Goal: Task Accomplishment & Management: Use online tool/utility

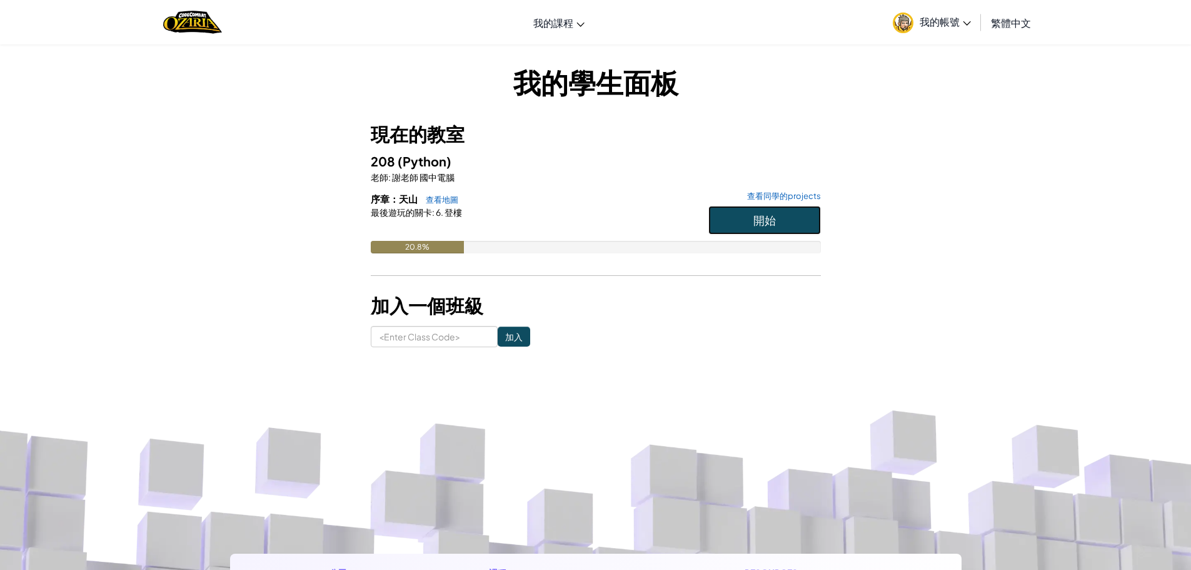
click at [768, 231] on button "開始" at bounding box center [764, 220] width 113 height 29
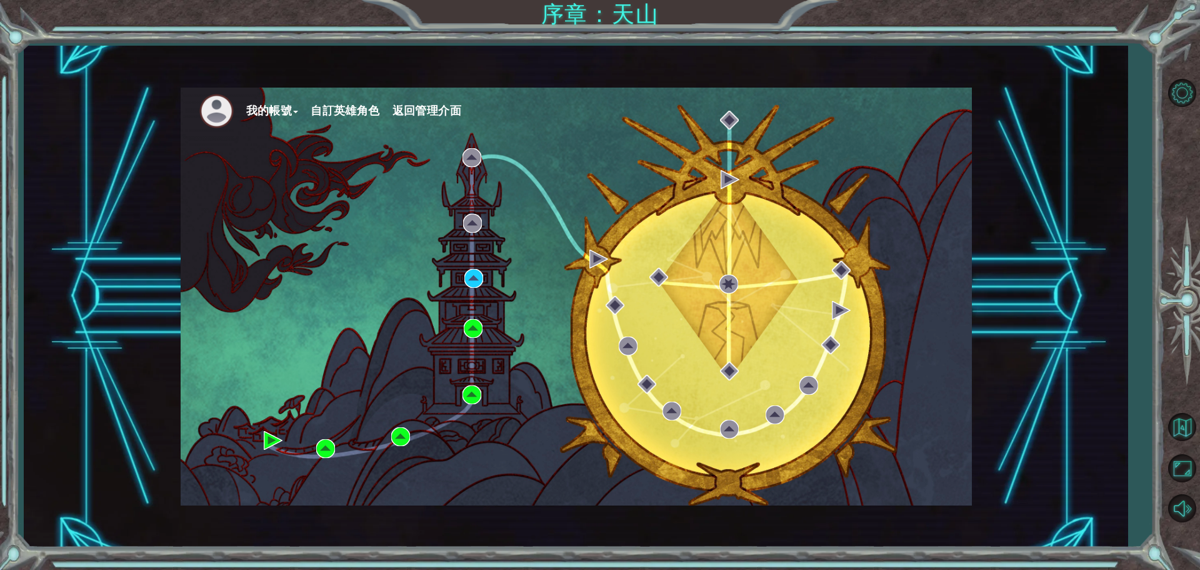
click at [406, 287] on div "我的帳號 自訂英雄角色 返回管理介面" at bounding box center [576, 297] width 791 height 418
click at [470, 280] on img at bounding box center [474, 278] width 19 height 19
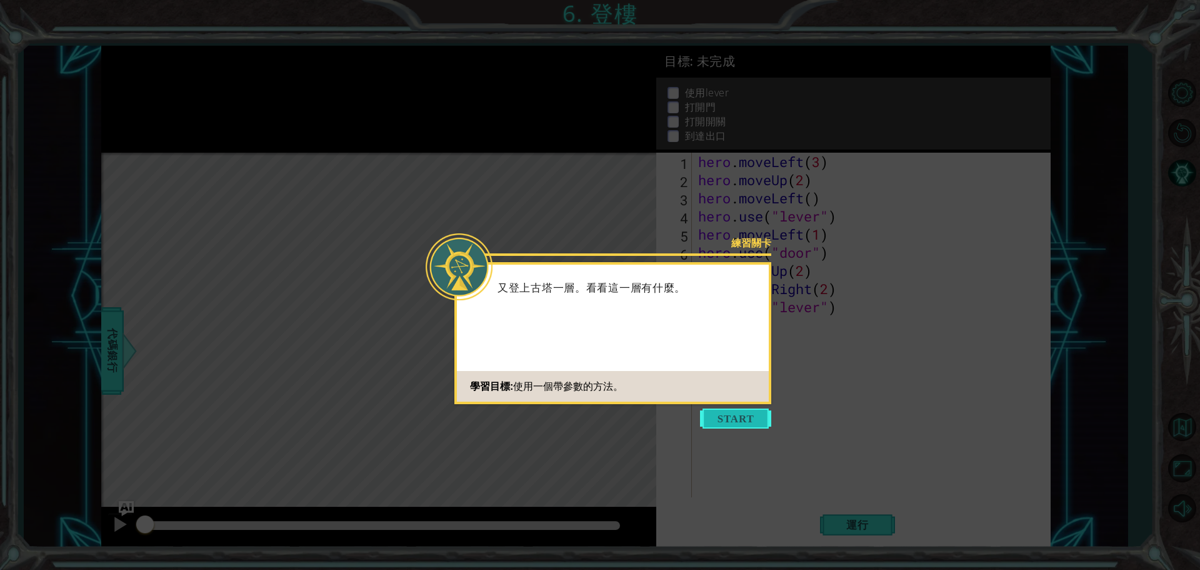
click at [730, 413] on button "Start" at bounding box center [735, 418] width 71 height 20
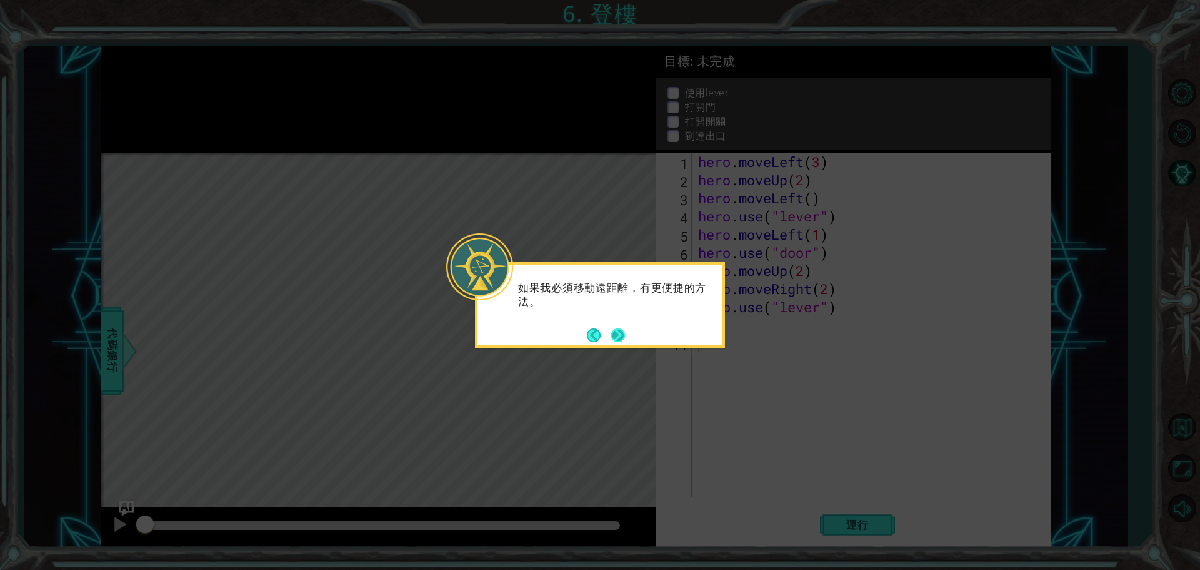
click at [613, 335] on button "Next" at bounding box center [618, 335] width 14 height 14
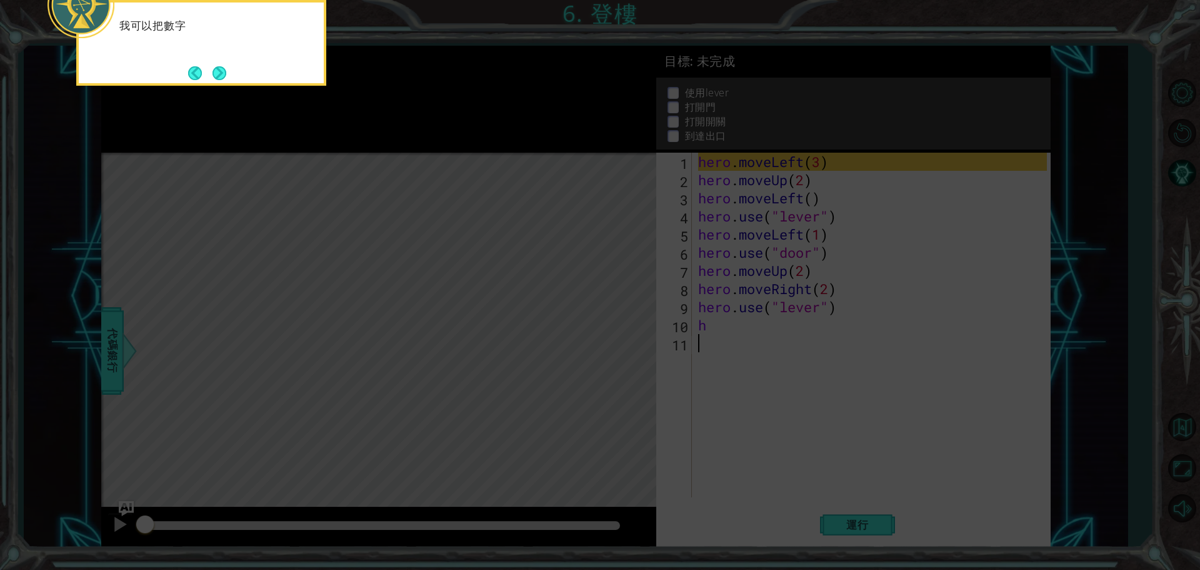
click at [506, 309] on icon at bounding box center [600, 85] width 1200 height 968
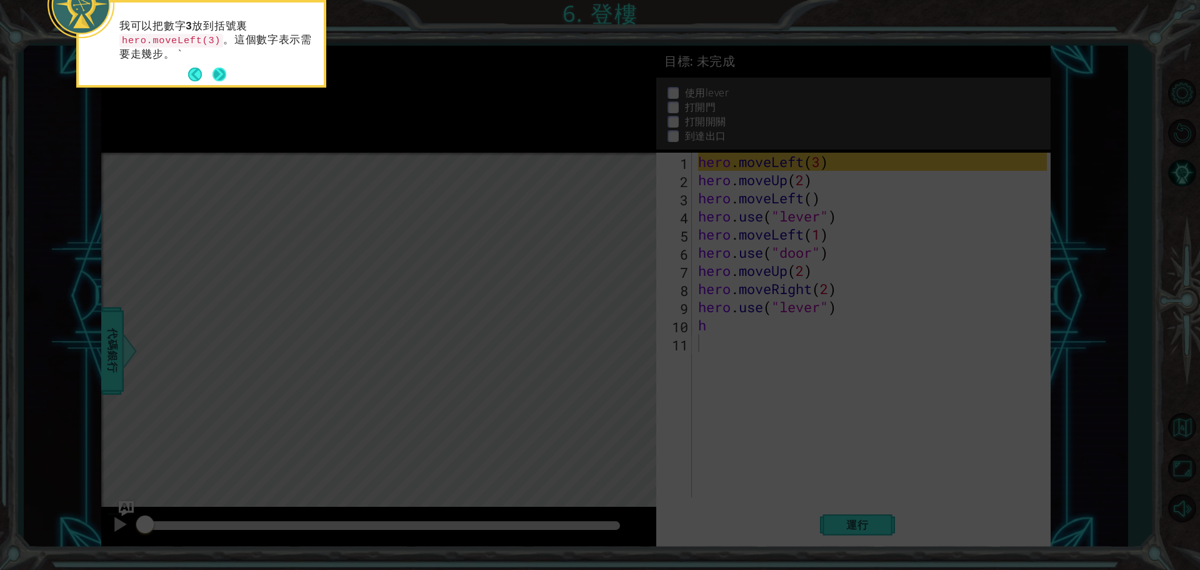
click at [226, 76] on button "Next" at bounding box center [220, 75] width 14 height 14
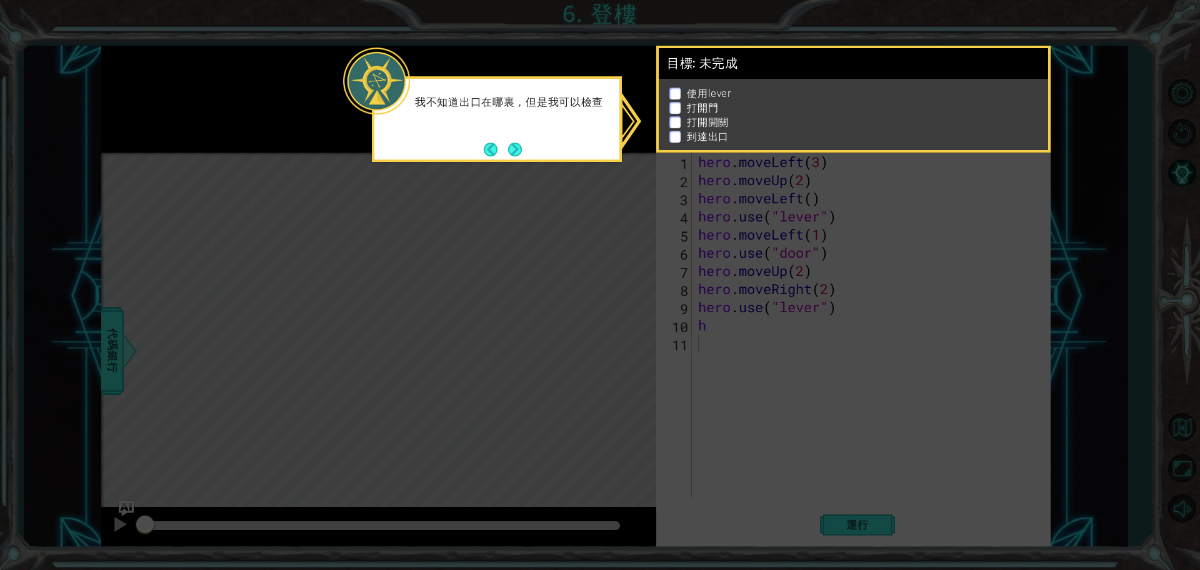
click at [526, 153] on div "我不知道出口在哪裏，但是我可以檢查" at bounding box center [497, 119] width 250 height 86
click at [522, 153] on button "Next" at bounding box center [515, 150] width 14 height 14
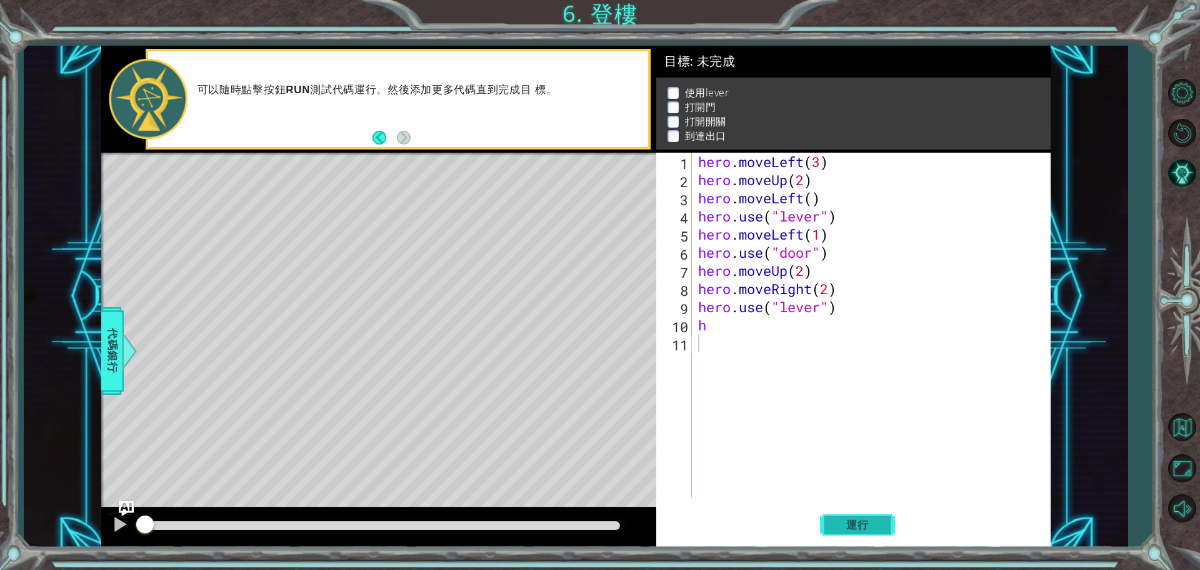
click at [857, 523] on span "運行" at bounding box center [858, 524] width 48 height 13
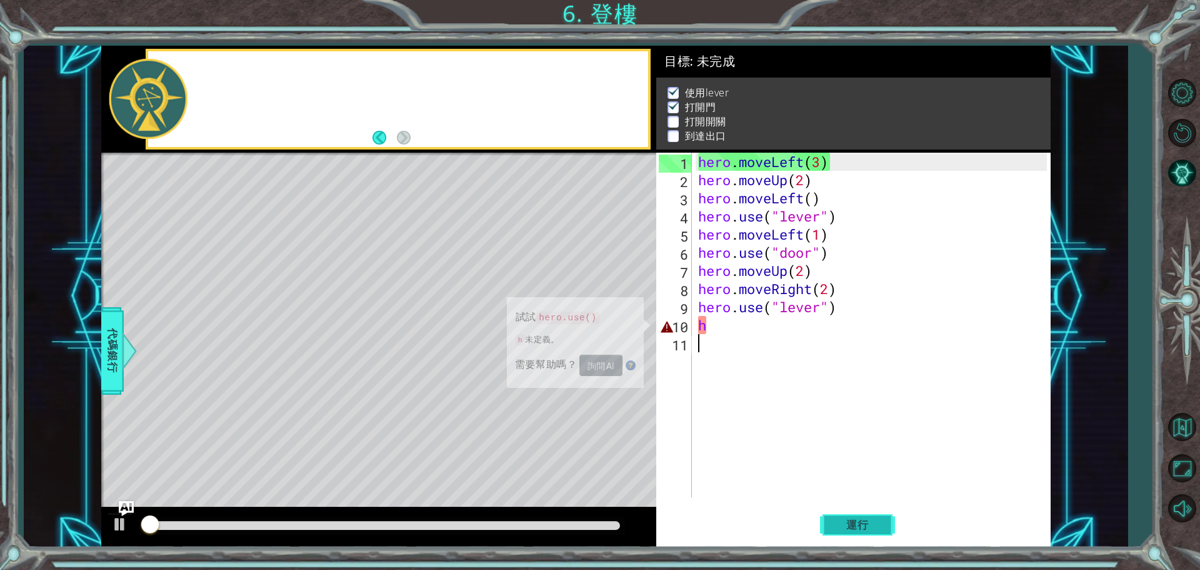
scroll to position [6, 0]
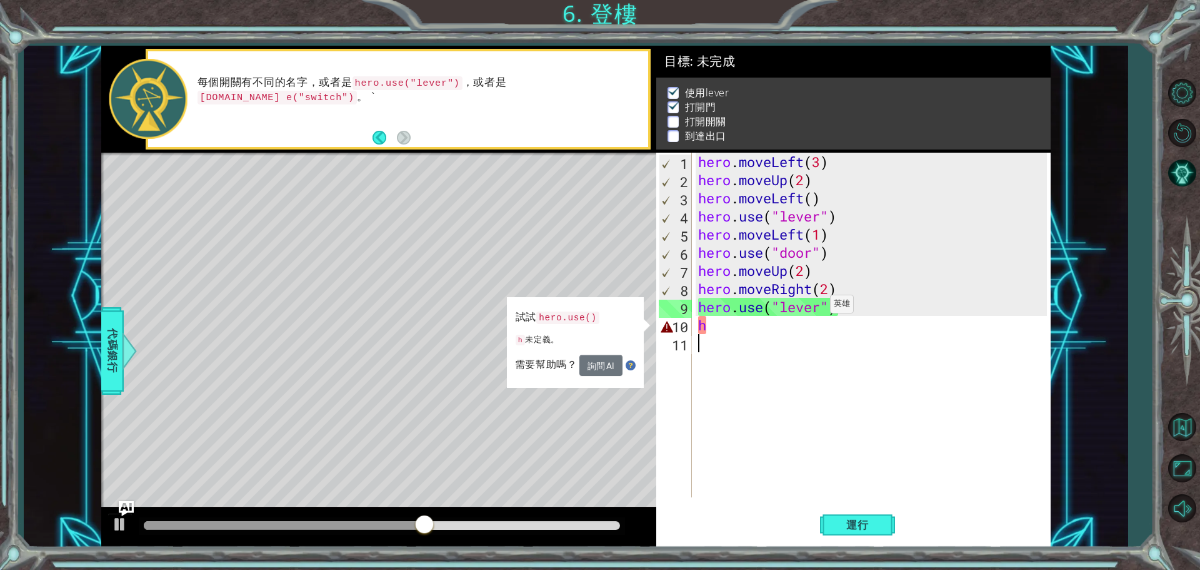
click at [820, 307] on div "hero . moveLeft ( 3 ) hero . moveUp ( 2 ) hero . moveLeft ( ) hero . use ( "lev…" at bounding box center [875, 343] width 358 height 381
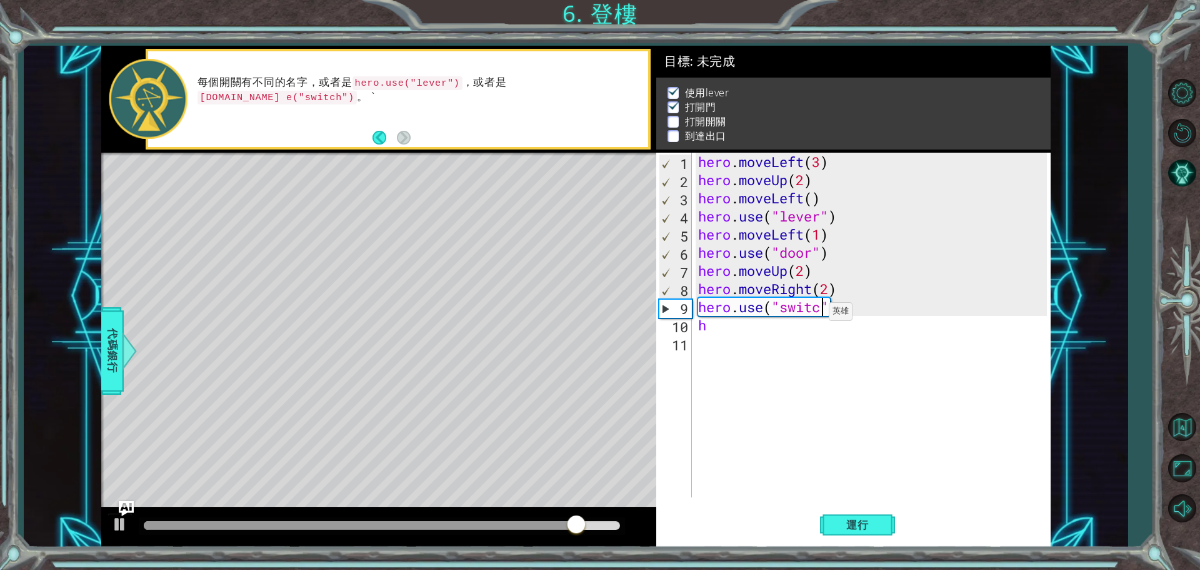
scroll to position [0, 6]
click at [770, 323] on div "hero . moveLeft ( 3 ) hero . moveUp ( 2 ) hero . moveLeft ( ) hero . use ( "lev…" at bounding box center [875, 343] width 358 height 381
type textarea "h"
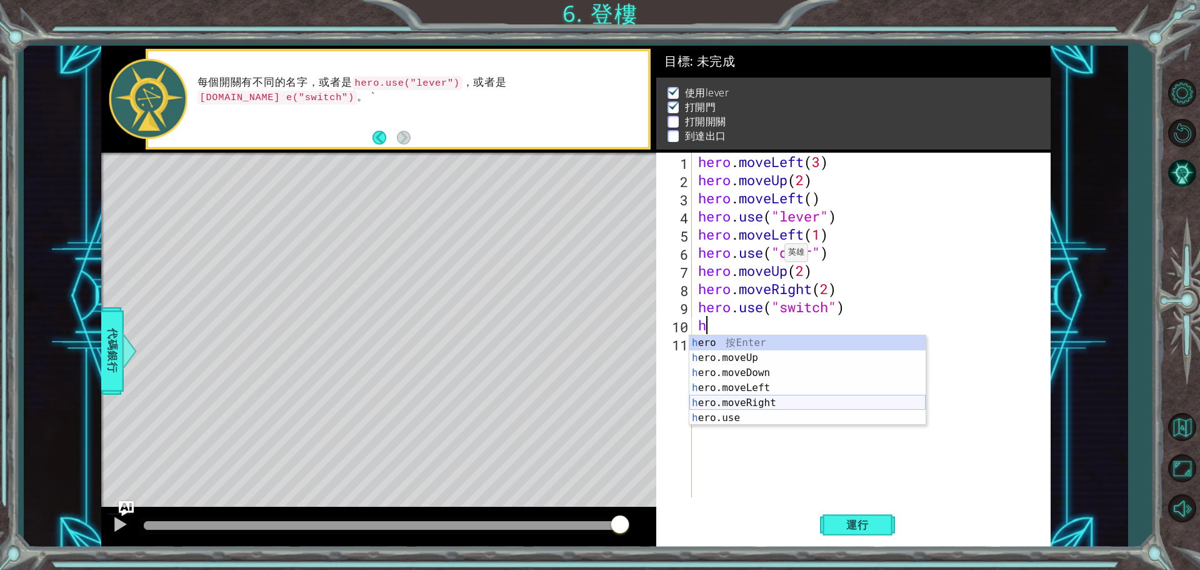
click at [820, 403] on div "h ero 按 Enter h ero.moveUp 按 Enter h ero.moveDown 按 Enter h ero.moveLeft 按 Ente…" at bounding box center [808, 395] width 236 height 120
type textarea "hero.moveRight(1)"
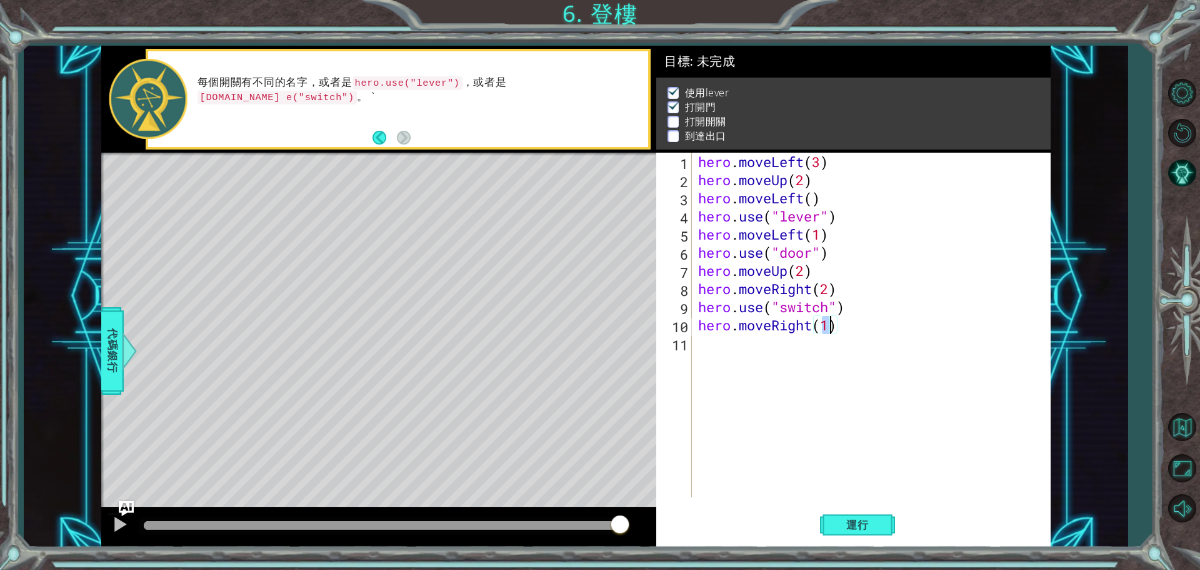
click at [728, 344] on div "hero . moveLeft ( 3 ) hero . moveUp ( 2 ) hero . moveLeft ( ) hero . use ( "lev…" at bounding box center [875, 343] width 358 height 381
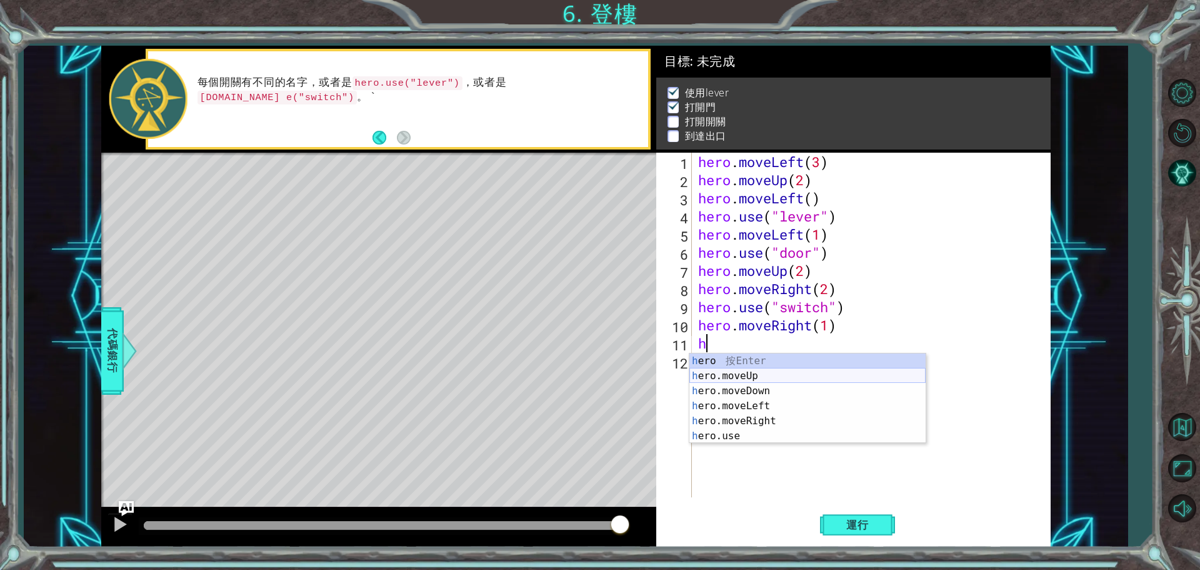
click at [739, 375] on div "h ero 按 Enter h ero.moveUp 按 Enter h ero.moveDown 按 Enter h ero.moveLeft 按 Ente…" at bounding box center [808, 413] width 236 height 120
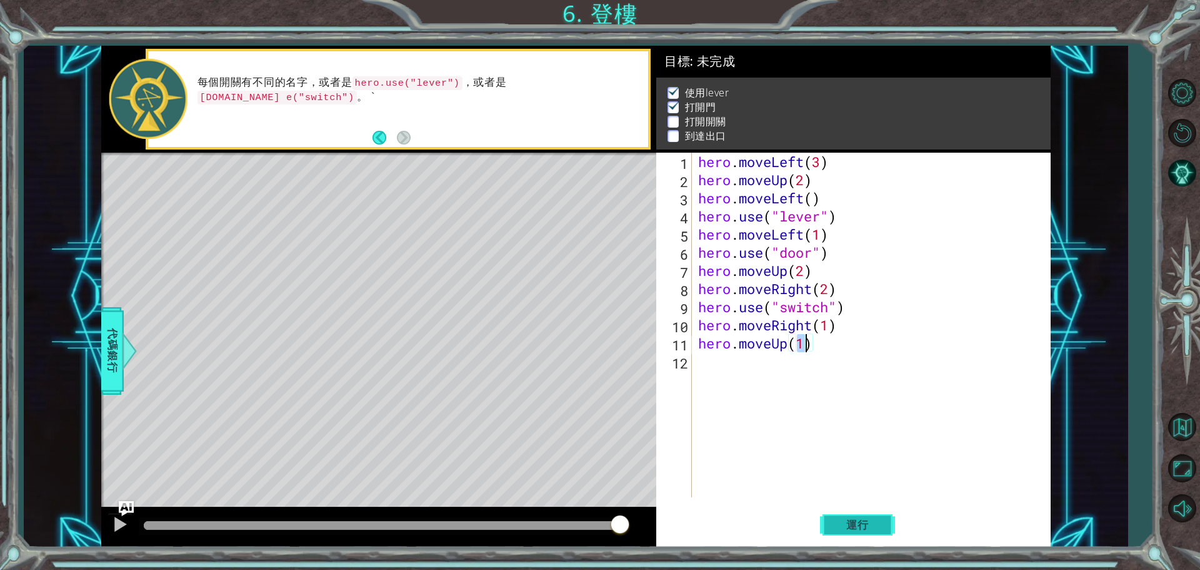
type textarea "hero.moveUp(1)"
click at [887, 516] on button "運行" at bounding box center [857, 524] width 75 height 39
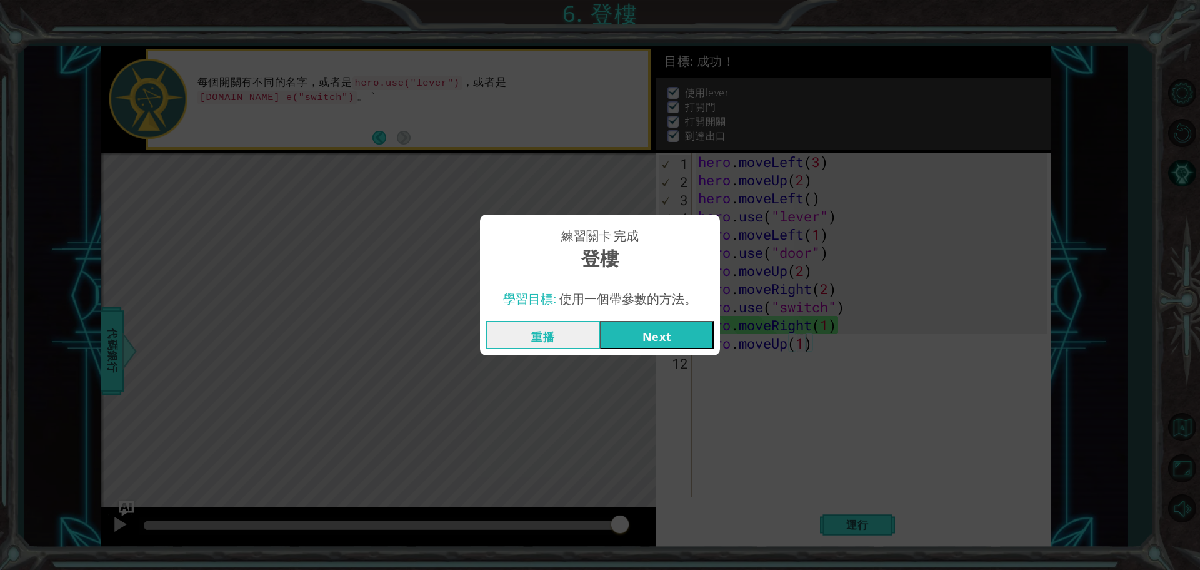
drag, startPoint x: 616, startPoint y: 332, endPoint x: 567, endPoint y: 324, distance: 50.0
click at [591, 324] on div "重播 Next" at bounding box center [600, 335] width 228 height 28
click at [565, 301] on span "使用一個帶參數的方法。" at bounding box center [629, 298] width 138 height 17
drag, startPoint x: 593, startPoint y: 287, endPoint x: 661, endPoint y: 218, distance: 97.3
drag, startPoint x: 661, startPoint y: 218, endPoint x: 601, endPoint y: 252, distance: 69.4
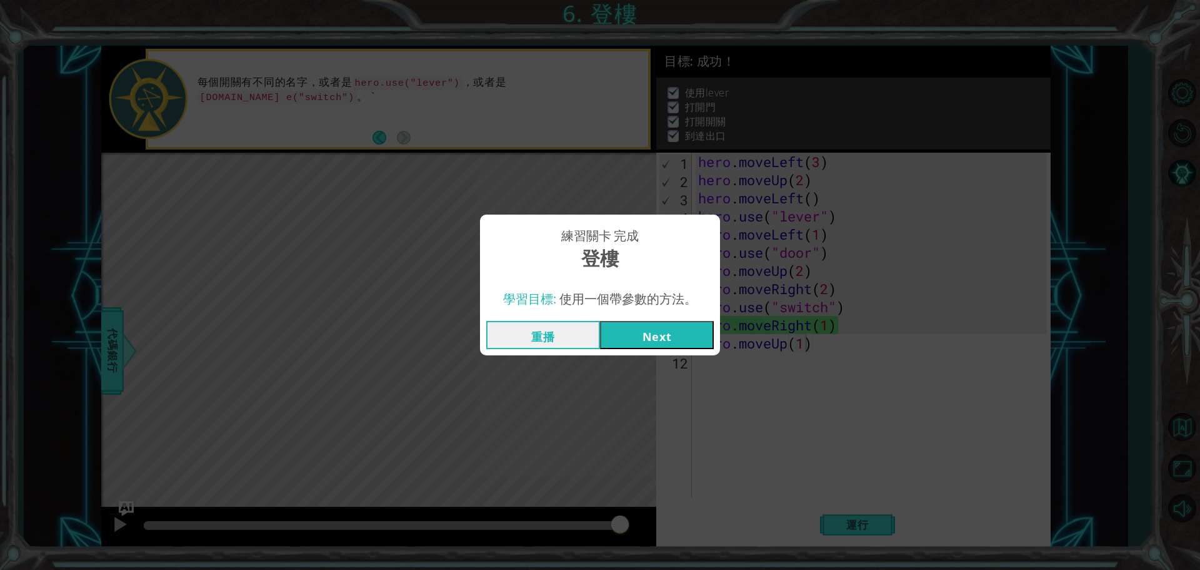
click at [601, 252] on span "登樓" at bounding box center [600, 258] width 38 height 27
drag, startPoint x: 570, startPoint y: 258, endPoint x: 563, endPoint y: 258, distance: 7.5
drag, startPoint x: 563, startPoint y: 258, endPoint x: 543, endPoint y: 264, distance: 20.2
click at [512, 422] on div "練習關卡 完成 登樓 學習目標: 使用一個帶參數的方法。 重播 Next" at bounding box center [600, 285] width 1200 height 570
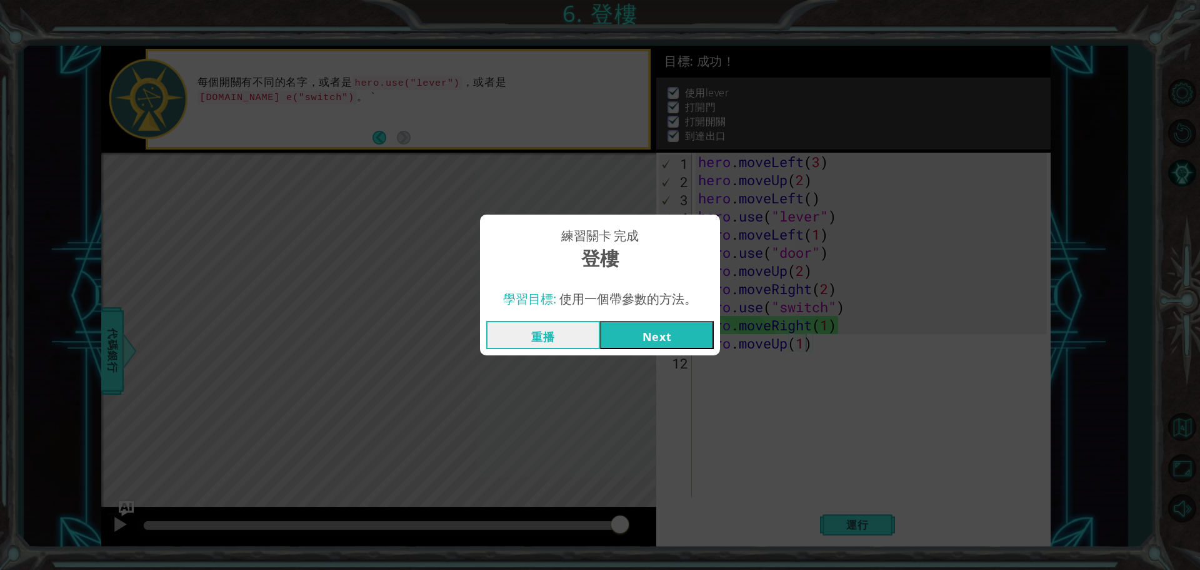
click at [513, 423] on div "練習關卡 完成 登樓 學習目標: 使用一個帶參數的方法。 重播 Next" at bounding box center [600, 285] width 1200 height 570
click at [312, 535] on div "練習關卡 完成 登樓 學習目標: 使用一個帶參數的方法。 重播 Next" at bounding box center [600, 285] width 1200 height 570
click at [316, 515] on div "練習關卡 完成 登樓 學習目標: 使用一個帶參數的方法。 重播 Next" at bounding box center [600, 285] width 1200 height 570
click at [233, 298] on div "練習關卡 完成 登樓 學習目標: 使用一個帶參數的方法。 重播 Next" at bounding box center [600, 285] width 1200 height 570
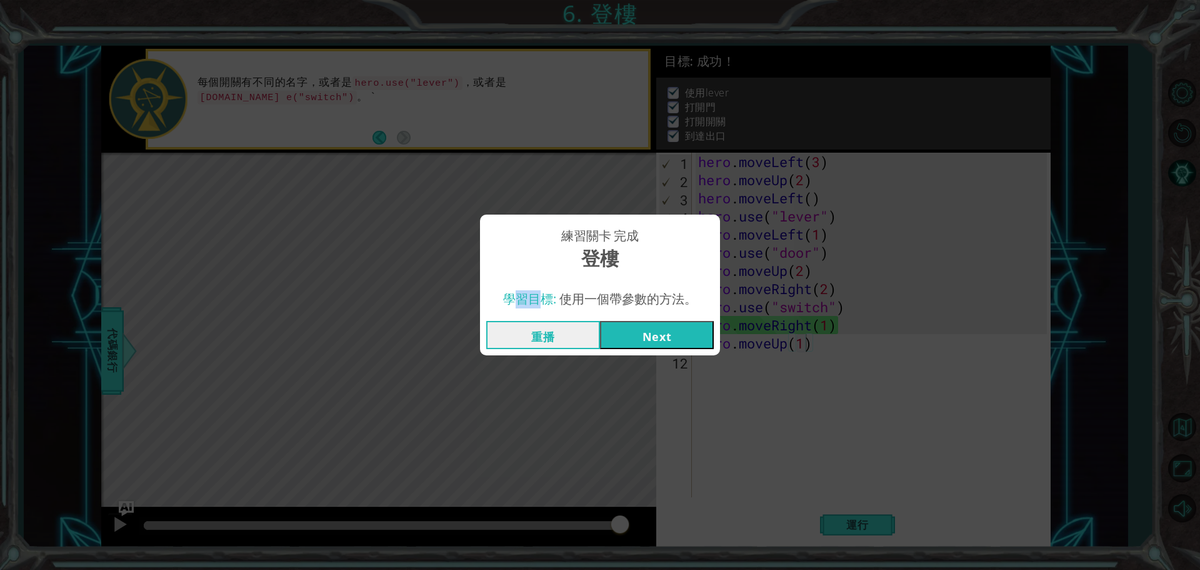
click at [233, 298] on div "練習關卡 完成 登樓 學習目標: 使用一個帶參數的方法。 重播 Next" at bounding box center [600, 285] width 1200 height 570
drag, startPoint x: 233, startPoint y: 298, endPoint x: 220, endPoint y: 310, distance: 17.2
click at [220, 310] on div "練習關卡 完成 登樓 學習目標: 使用一個帶參數的方法。 重播 Next" at bounding box center [600, 285] width 1200 height 570
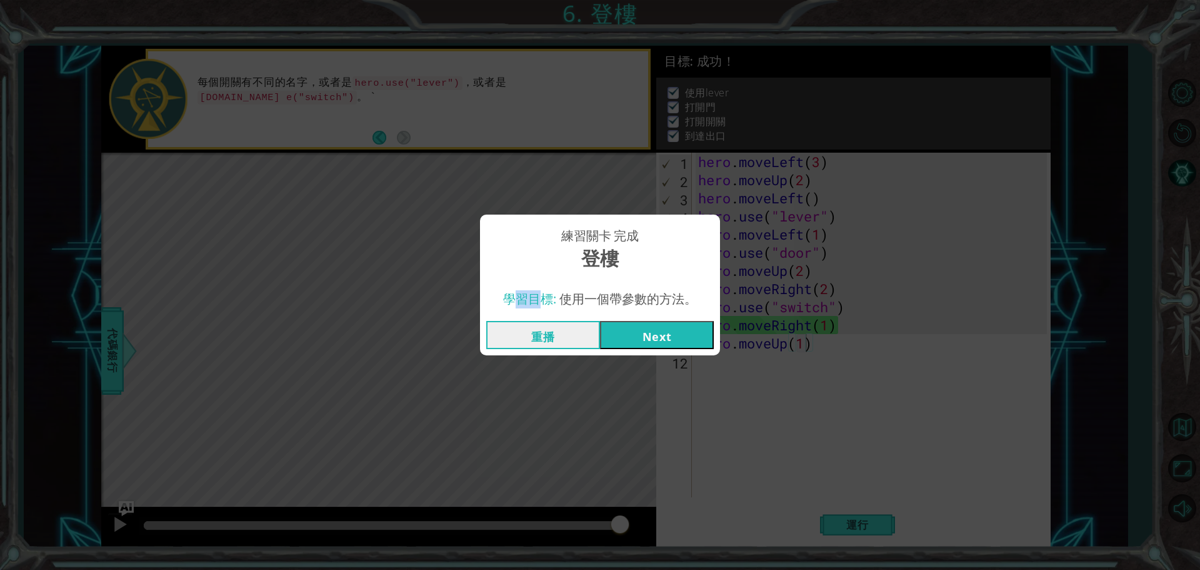
click at [220, 310] on div "練習關卡 完成 登樓 學習目標: 使用一個帶參數的方法。 重播 Next" at bounding box center [600, 285] width 1200 height 570
drag, startPoint x: 220, startPoint y: 310, endPoint x: 201, endPoint y: 325, distance: 24.0
click at [201, 325] on div "練習關卡 完成 登樓 學習目標: 使用一個帶參數的方法。 重播 Next" at bounding box center [600, 285] width 1200 height 570
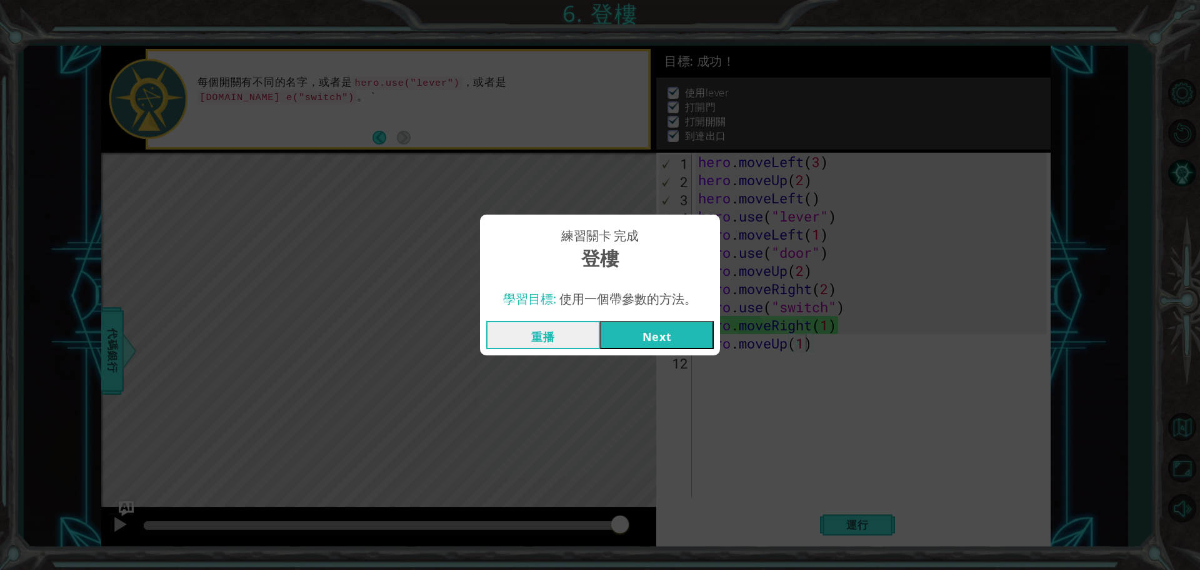
click at [201, 325] on div "練習關卡 完成 登樓 學習目標: 使用一個帶參數的方法。 重播 Next" at bounding box center [600, 285] width 1200 height 570
